Goal: Navigation & Orientation: Go to known website

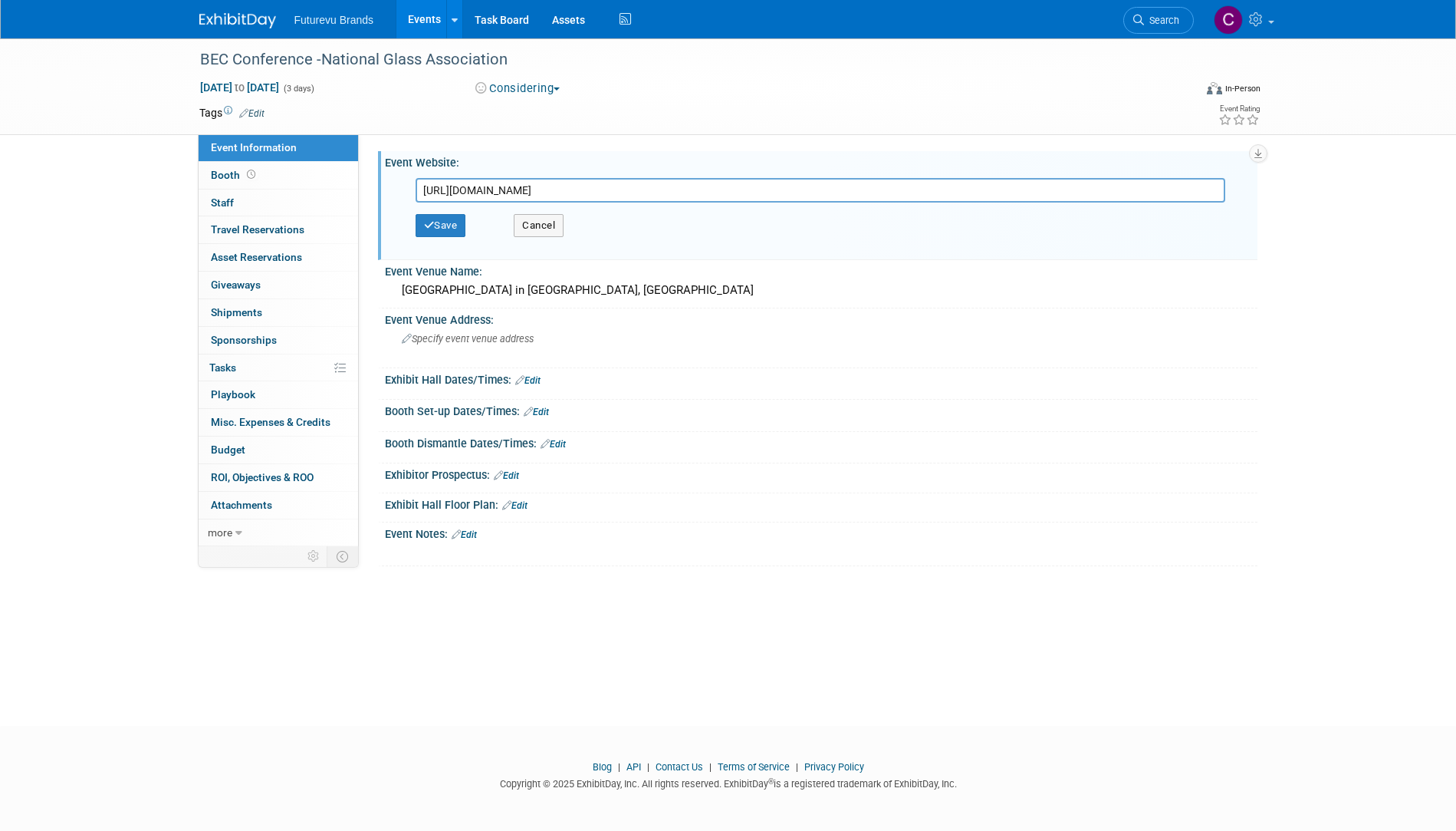
click at [409, 18] on link "Events" at bounding box center [424, 19] width 56 height 38
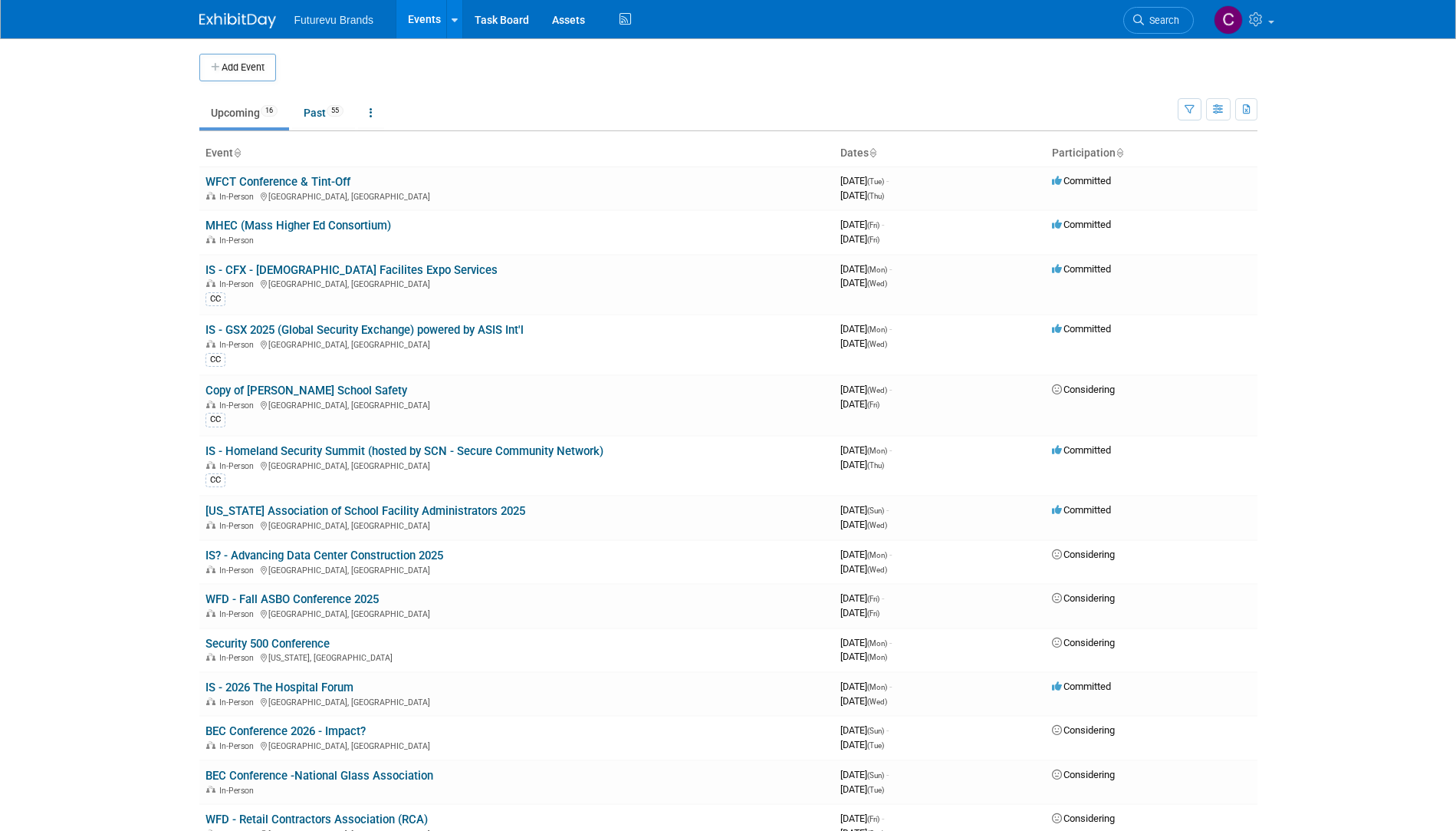
click at [331, 18] on span "Futurevu Brands" at bounding box center [333, 20] width 79 height 13
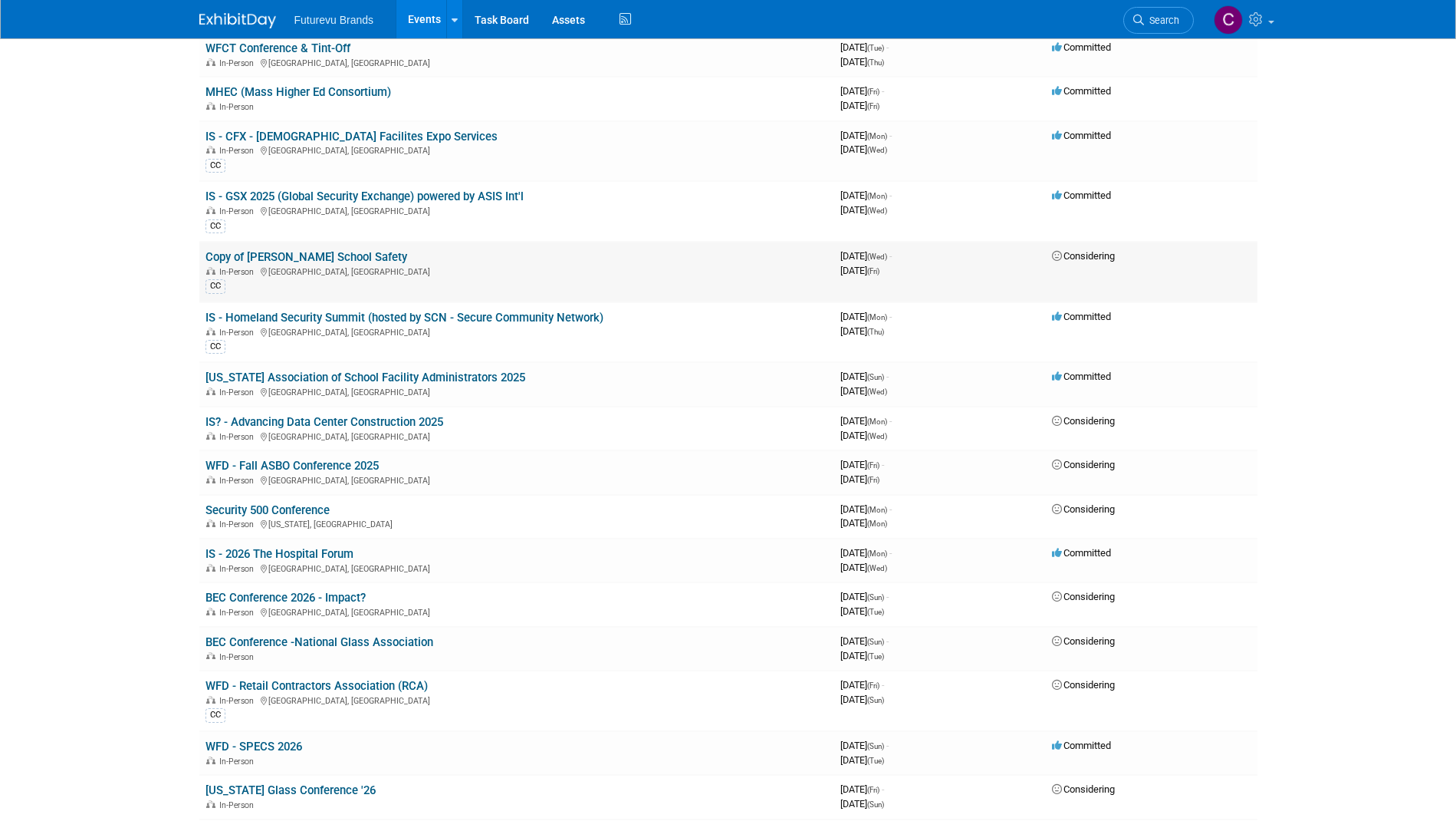
scroll to position [230, 0]
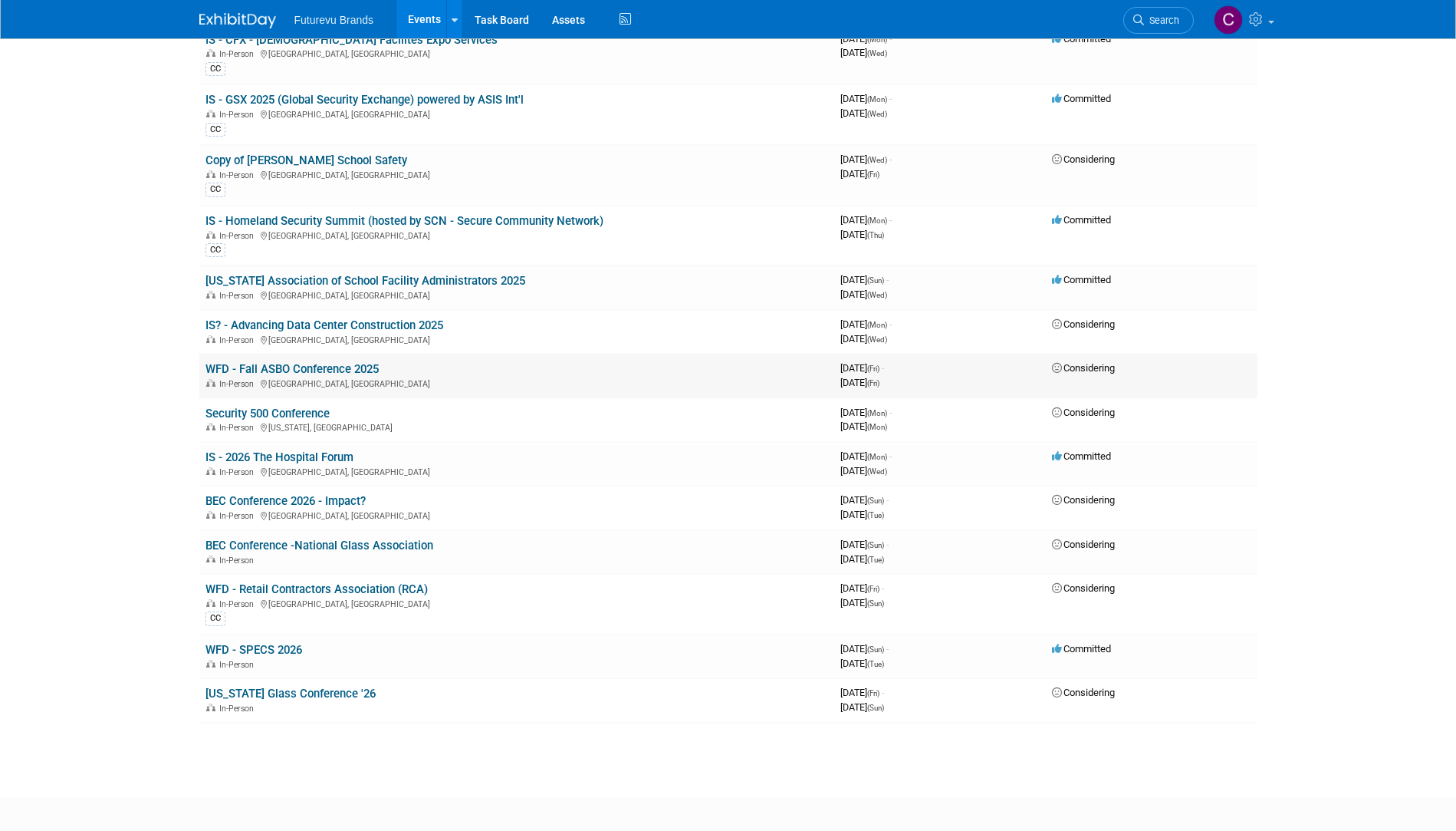
click at [333, 370] on link "WFD - Fall ASBO Conference 2025" at bounding box center [292, 369] width 173 height 14
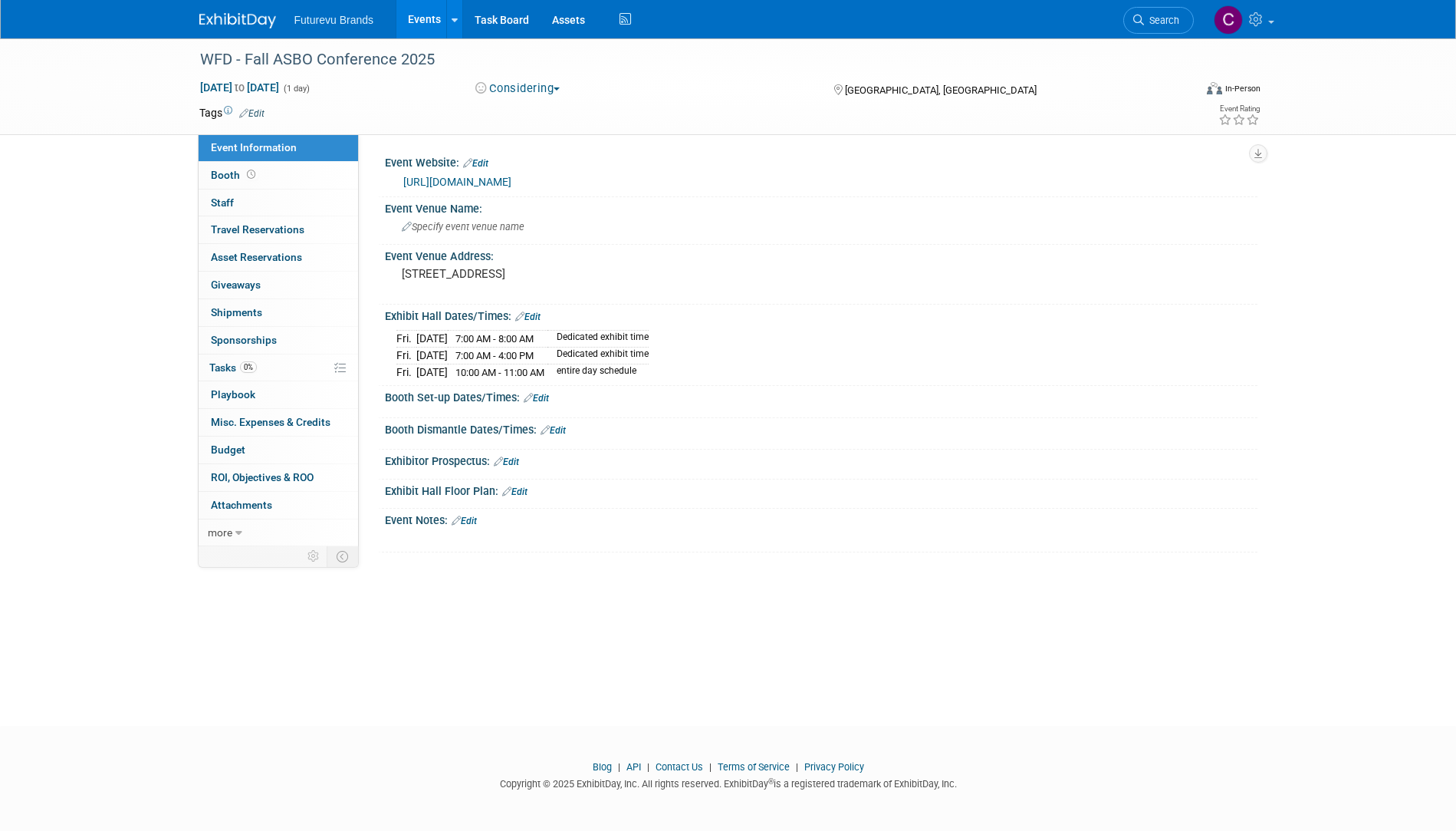
drag, startPoint x: 612, startPoint y: 180, endPoint x: 391, endPoint y: 181, distance: 221.0
click at [391, 181] on div "https://asbo.org/page/Fall-Conference" at bounding box center [822, 181] width 873 height 23
copy link "https://asbo.org/page/Fall-Conference"
click at [490, 617] on div "WFD - Fall ASBO Conference 2025 Nov 7, 2025 to Nov 7, 2025 (1 day) Nov 7, 2025 …" at bounding box center [728, 368] width 1456 height 660
